Goal: Information Seeking & Learning: Learn about a topic

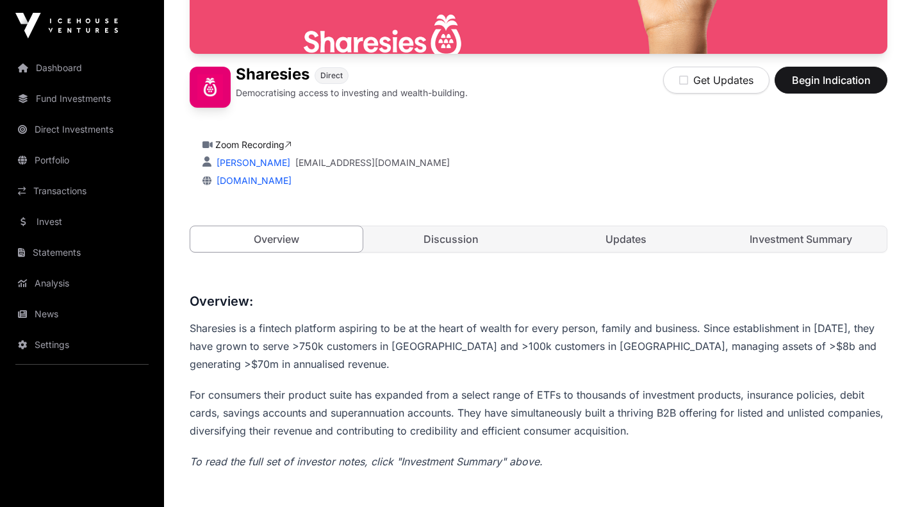
scroll to position [263, 0]
click at [758, 245] on link "Investment Summary" at bounding box center [800, 240] width 172 height 26
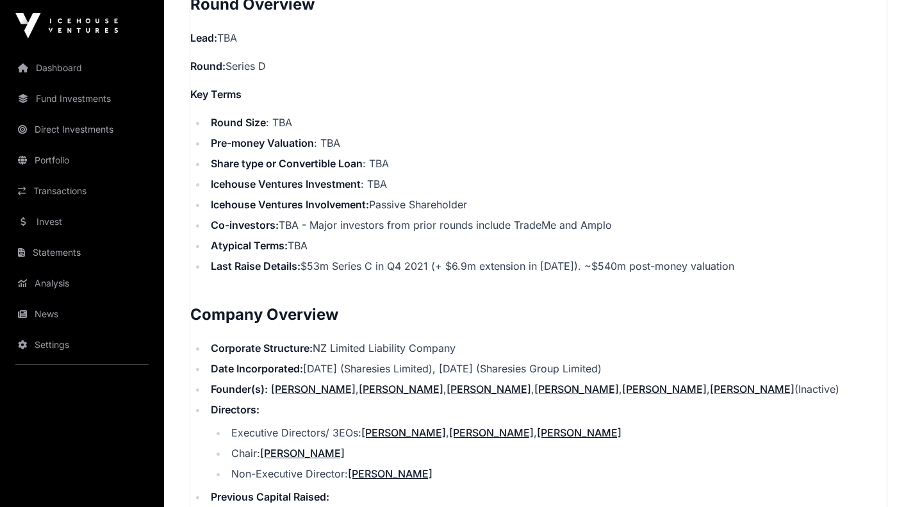
scroll to position [1091, 0]
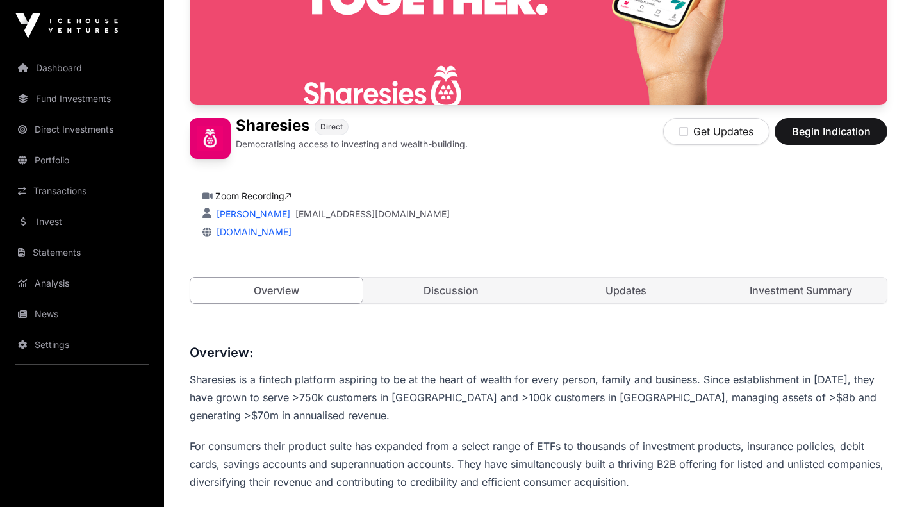
scroll to position [159, 0]
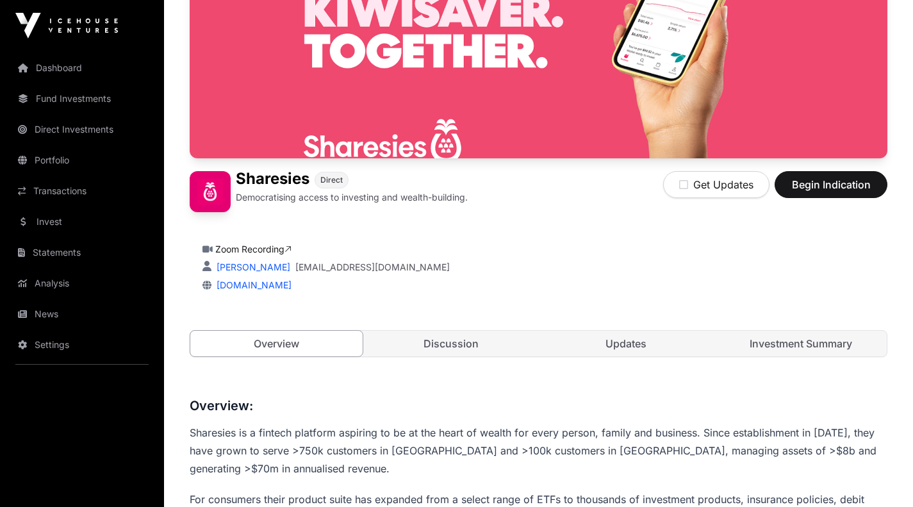
click at [786, 344] on link "Investment Summary" at bounding box center [800, 343] width 172 height 26
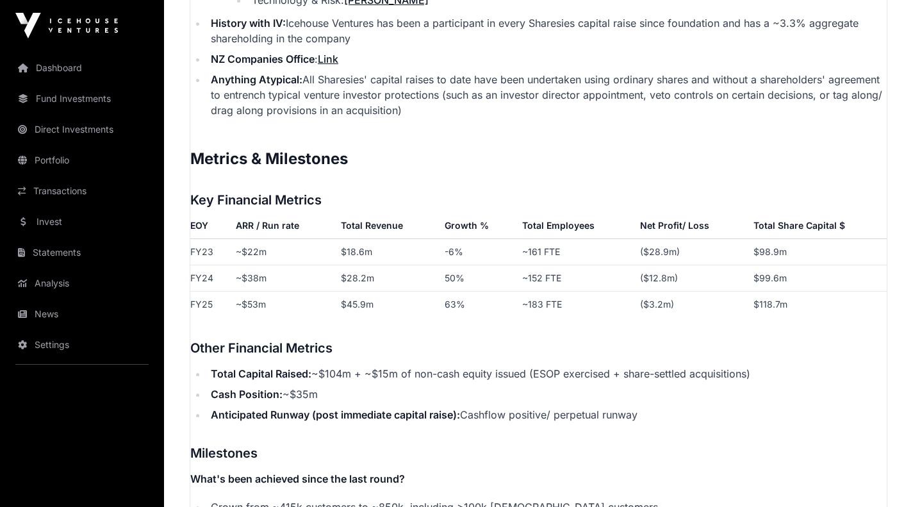
scroll to position [2189, 0]
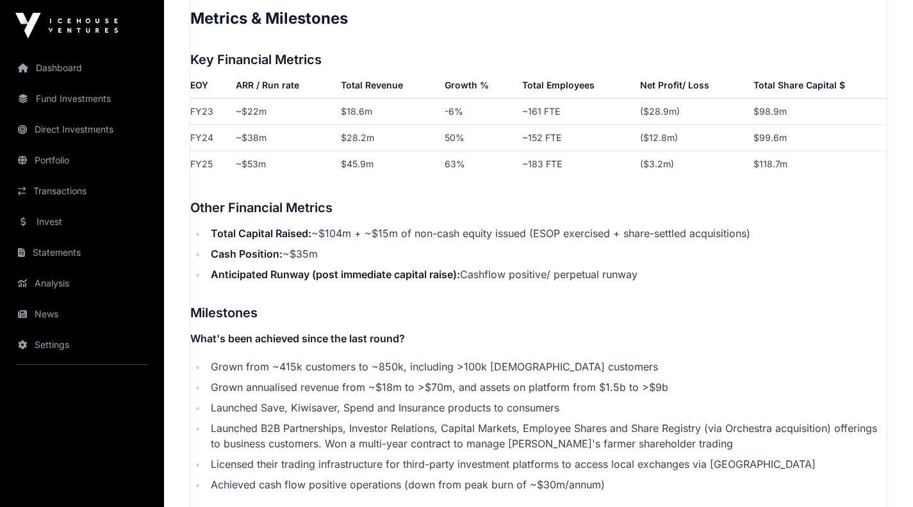
click at [381, 311] on h3 "Milestones" at bounding box center [538, 312] width 696 height 20
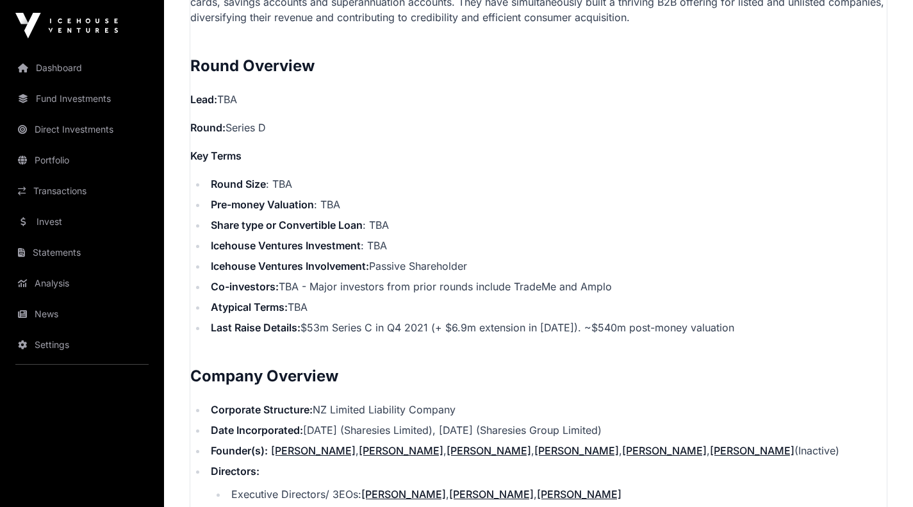
scroll to position [1029, 0]
